Goal: Information Seeking & Learning: Learn about a topic

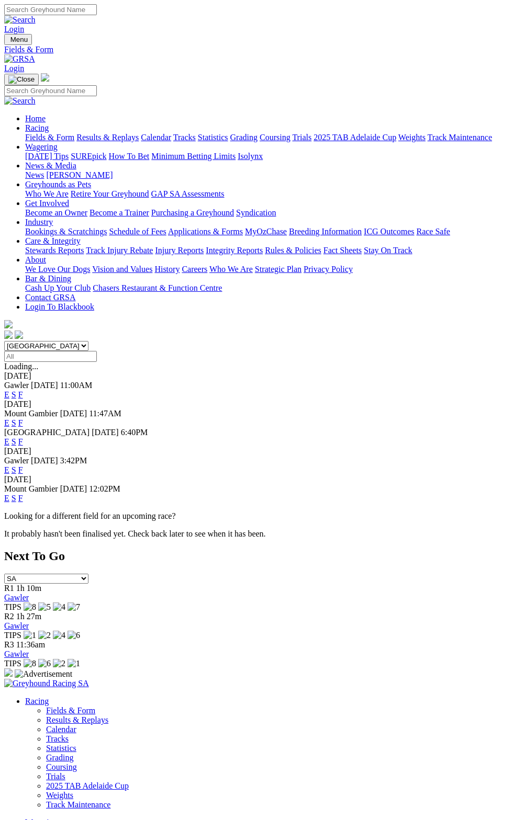
click at [23, 390] on link "F" at bounding box center [20, 394] width 5 height 9
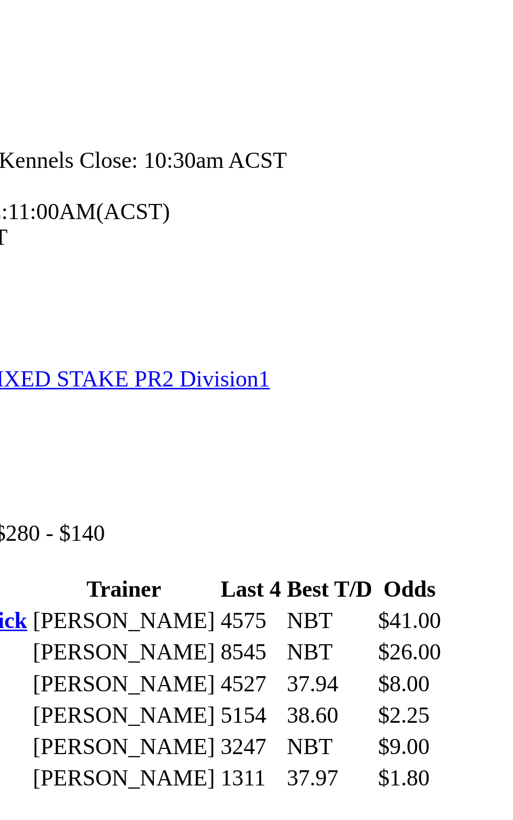
scroll to position [229, 0]
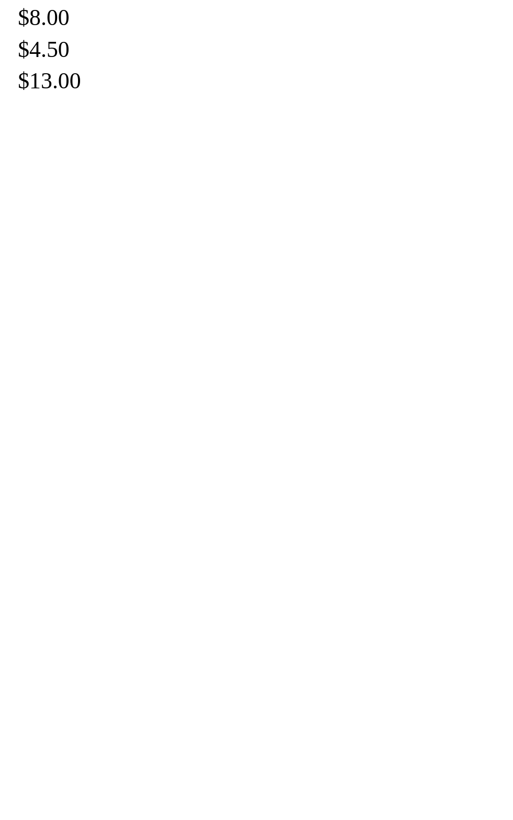
scroll to position [580, 0]
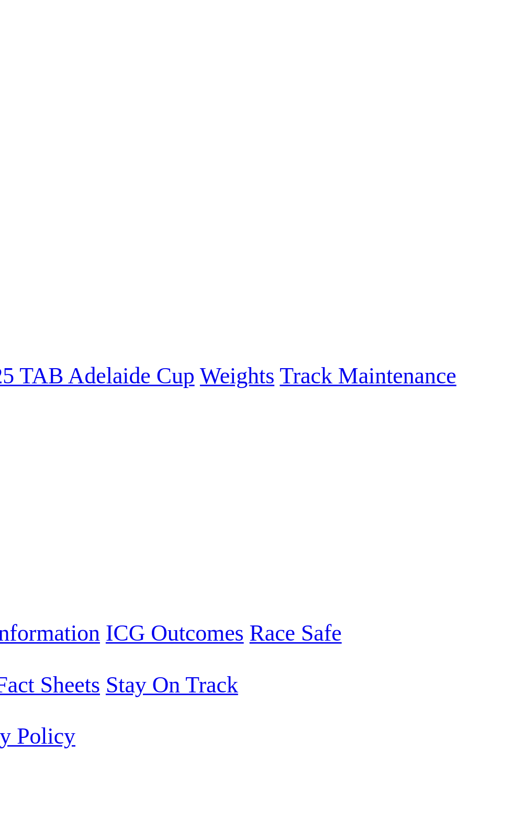
scroll to position [0, 0]
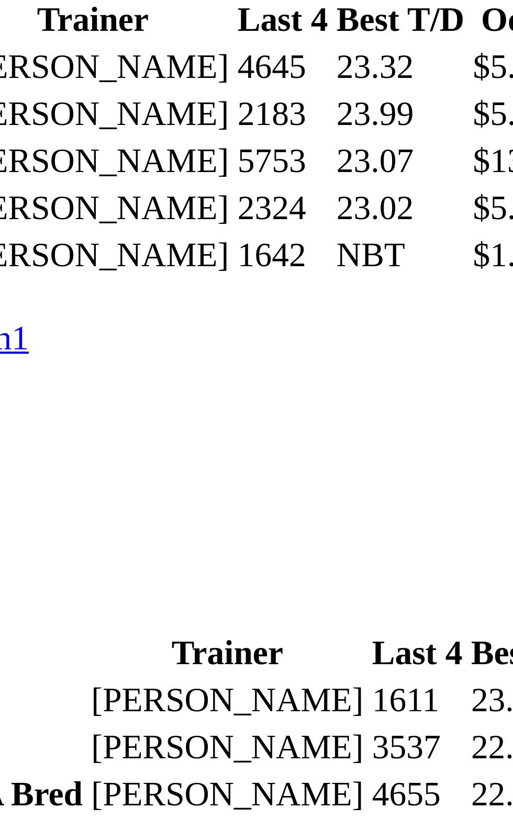
scroll to position [436, 0]
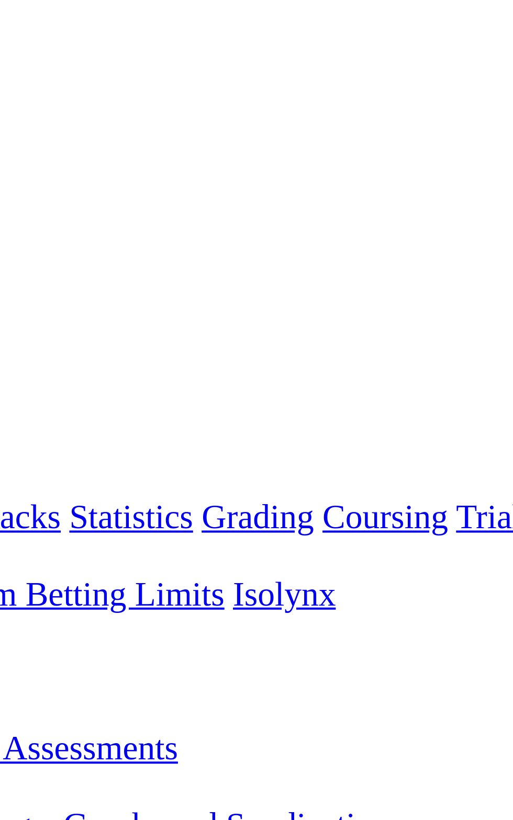
scroll to position [0, 0]
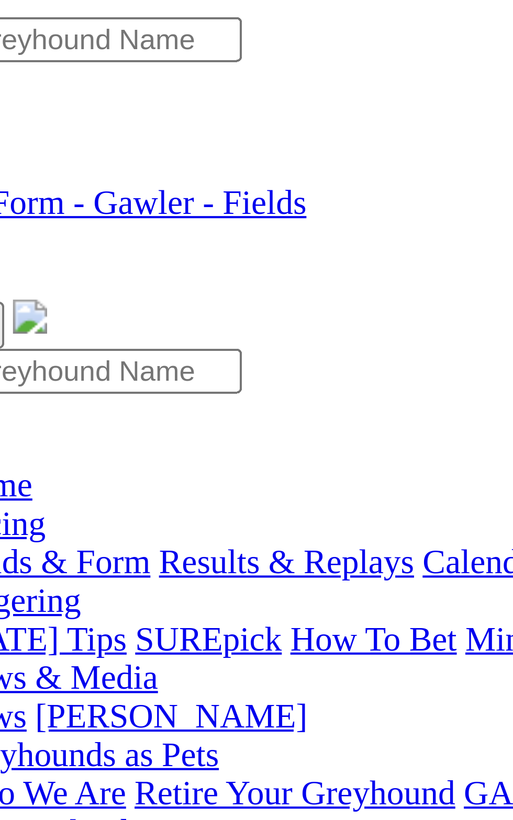
click at [124, 555] on link "GREYHOUNDS AS PETS MIXED STAKE PR2 Division1" at bounding box center [104, 559] width 201 height 9
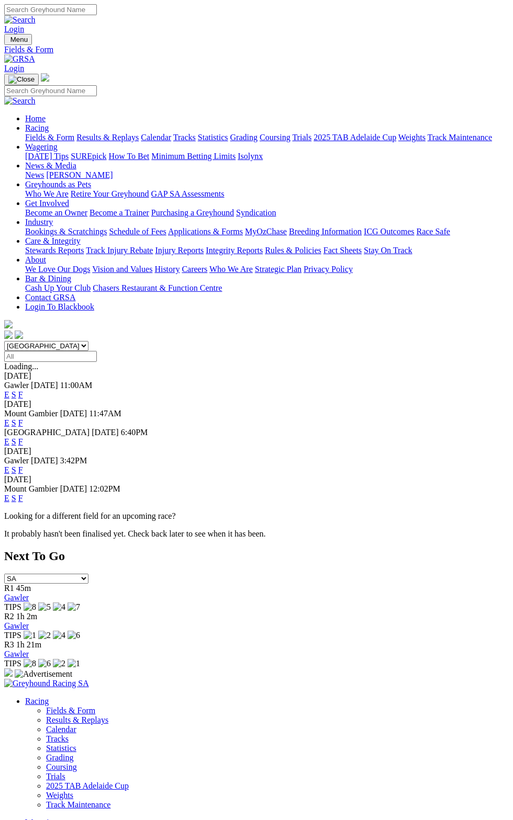
click at [23, 390] on link "F" at bounding box center [20, 394] width 5 height 9
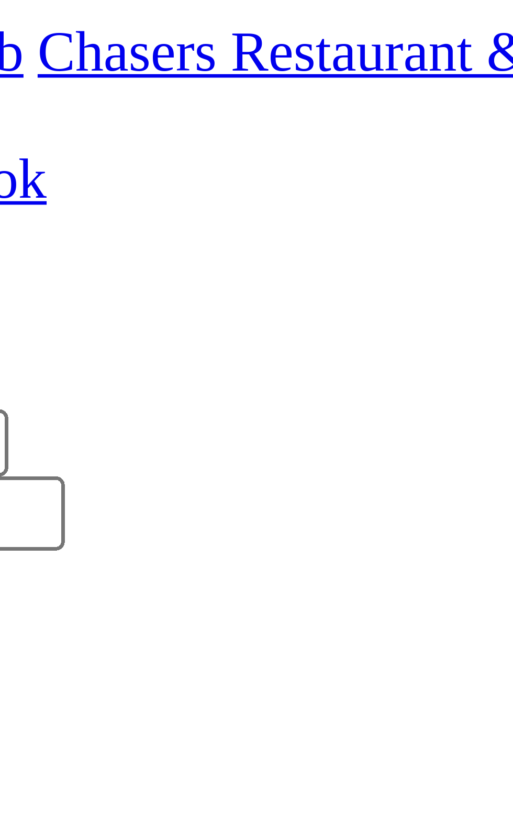
scroll to position [9, 0]
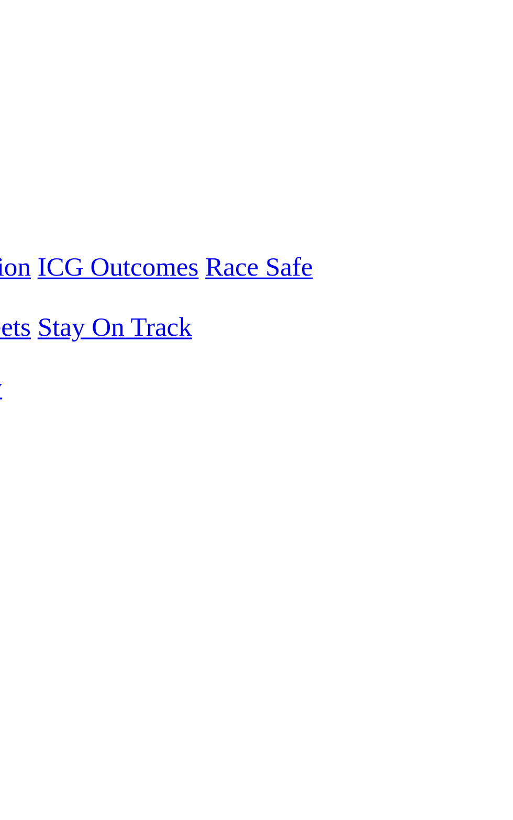
scroll to position [6, 0]
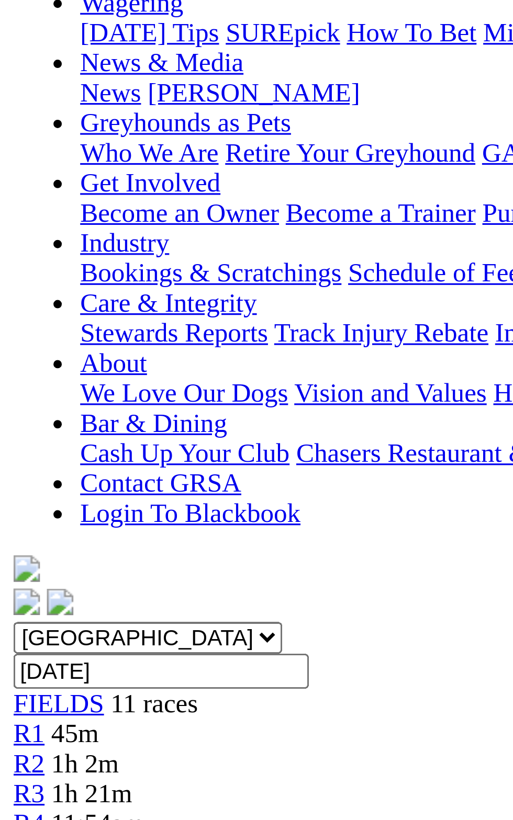
click at [56, 695] on link "Bang Bang Jack" at bounding box center [53, 699] width 58 height 9
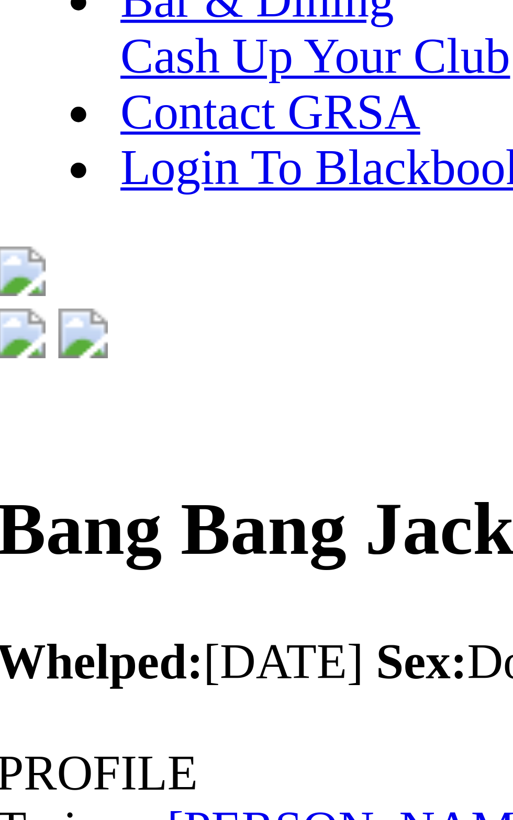
click at [33, 719] on td "2nd-3rd" at bounding box center [19, 724] width 28 height 10
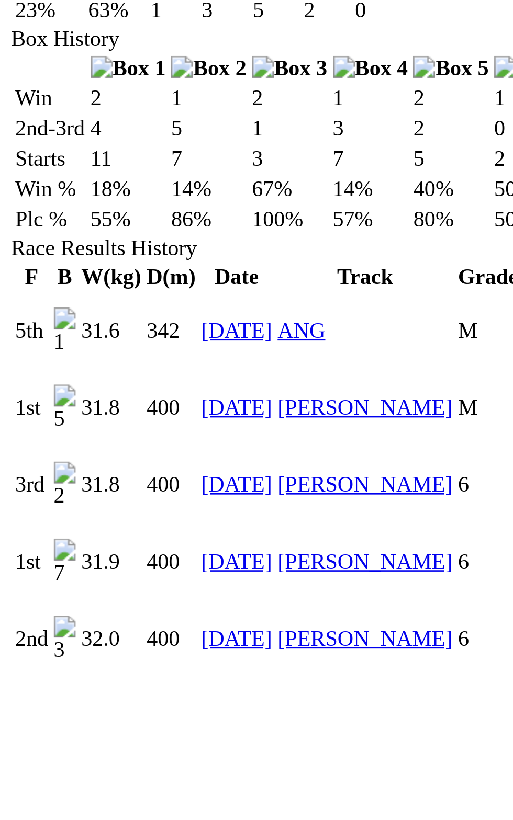
scroll to position [114, 0]
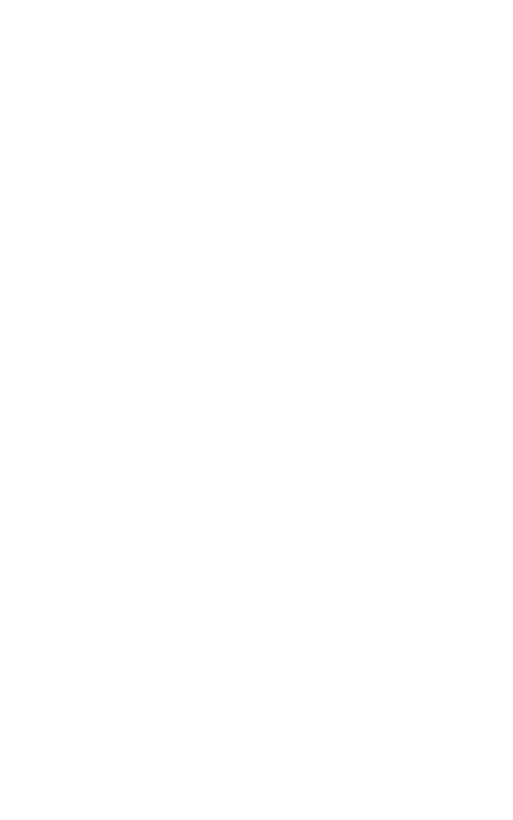
scroll to position [417, 0]
